Goal: Find specific page/section: Find specific page/section

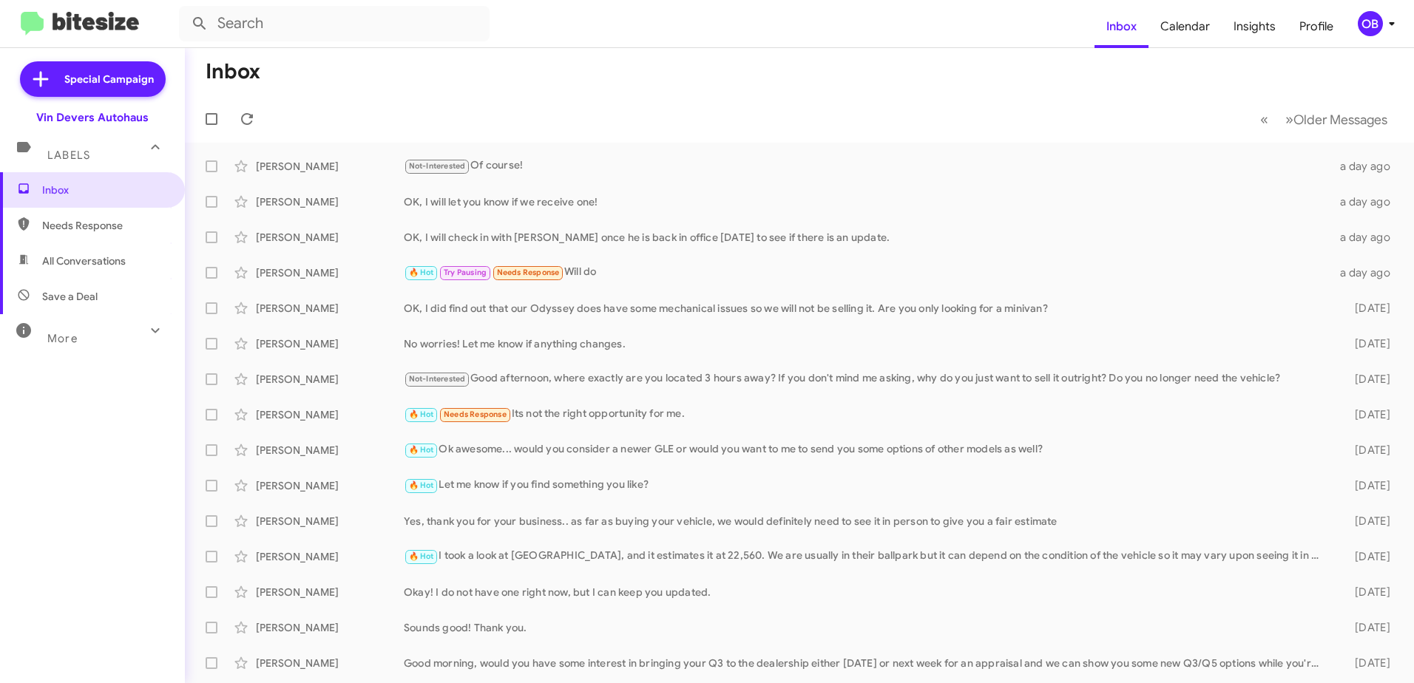
click at [89, 343] on div "More" at bounding box center [78, 332] width 132 height 27
click at [64, 516] on span "Sent" at bounding box center [92, 522] width 185 height 36
type input "in:sent"
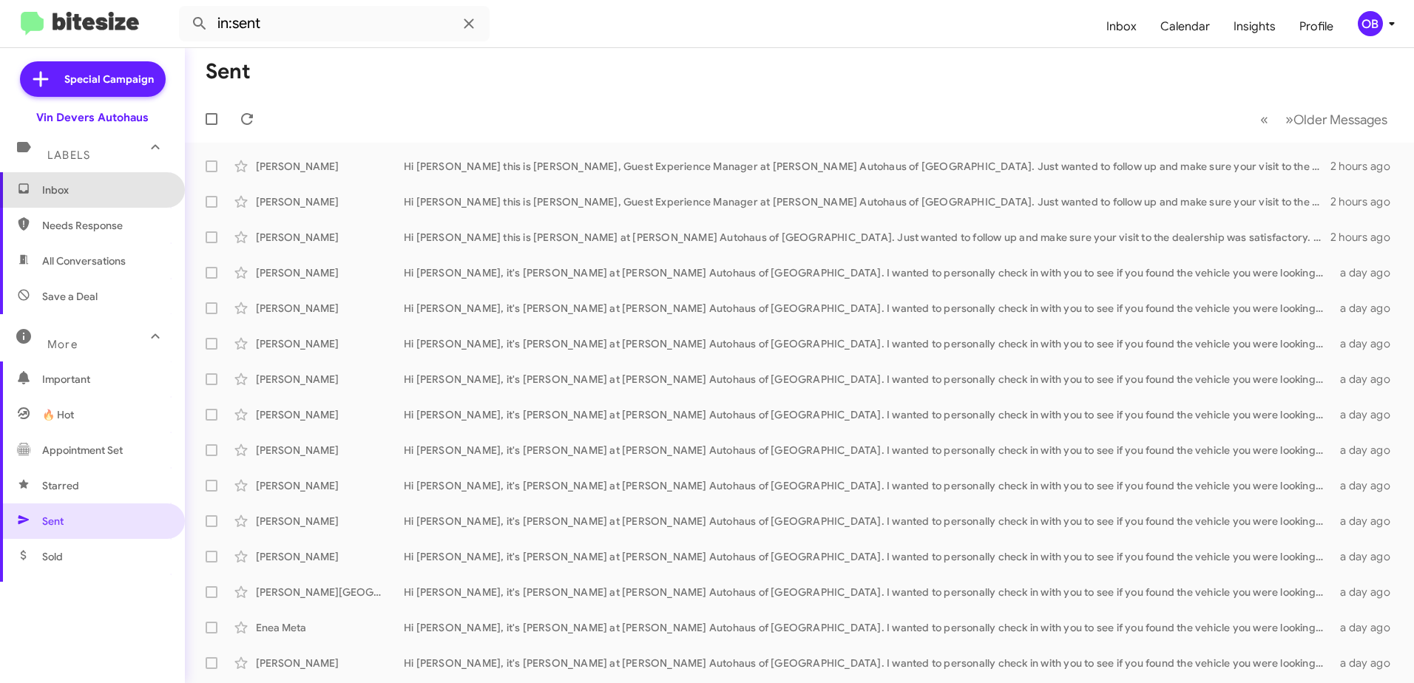
click at [109, 190] on span "Inbox" at bounding box center [105, 190] width 126 height 15
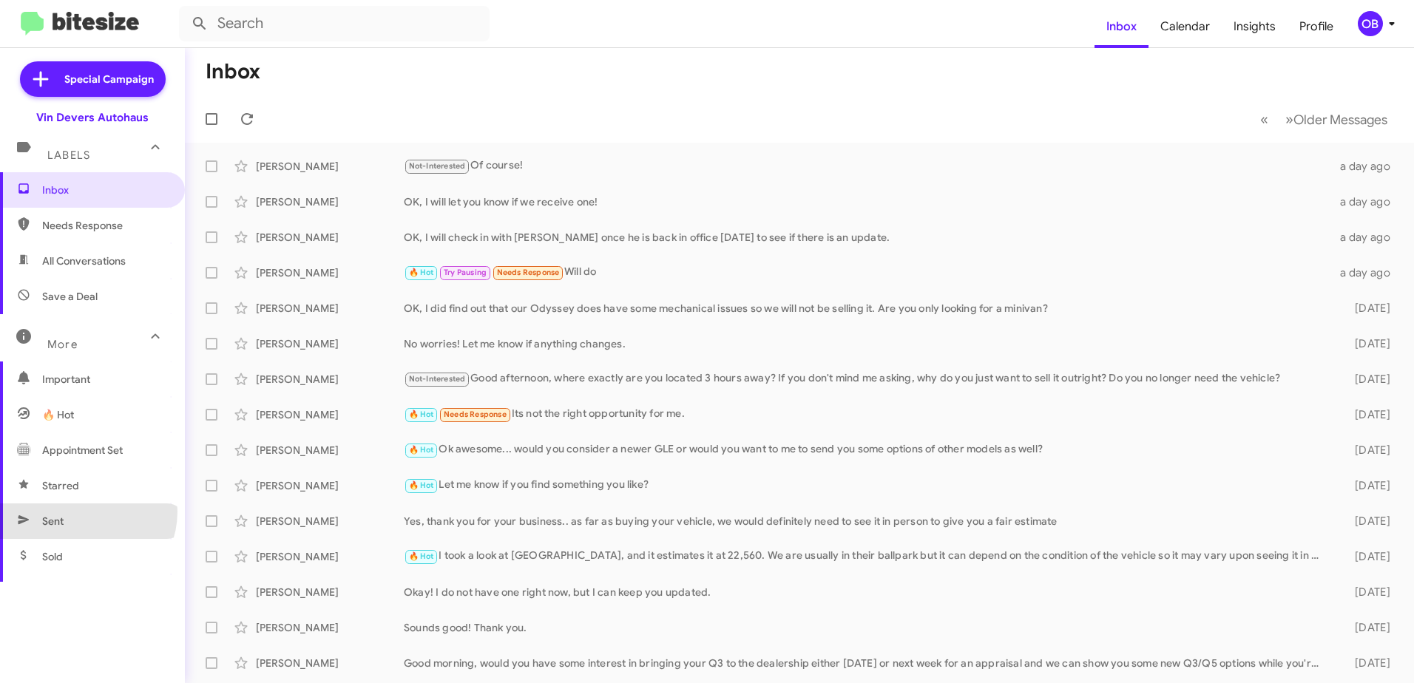
click at [83, 512] on span "Sent" at bounding box center [92, 522] width 185 height 36
type input "in:sent"
